Goal: Navigation & Orientation: Find specific page/section

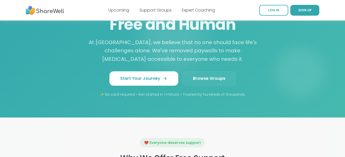
scroll to position [463, 0]
click at [199, 76] on span "Browse Groups" at bounding box center [209, 78] width 32 height 6
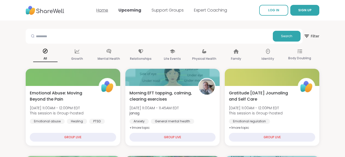
click at [104, 11] on link "Home" at bounding box center [102, 10] width 12 height 6
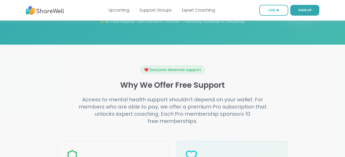
scroll to position [540, 0]
